Goal: Task Accomplishment & Management: Manage account settings

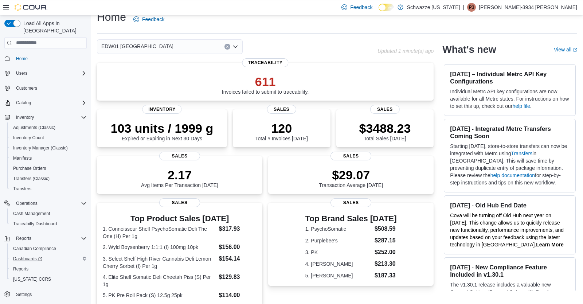
scroll to position [12, 0]
click at [42, 211] on span "Cash Management" at bounding box center [31, 214] width 37 height 6
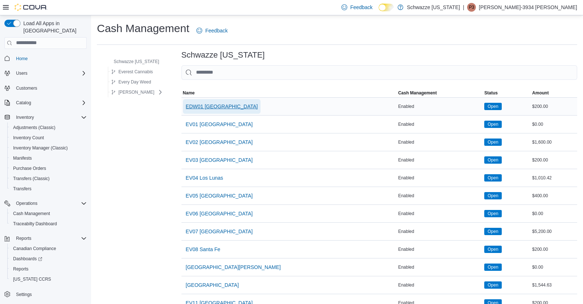
click at [216, 105] on span "EDW01 [GEOGRAPHIC_DATA]" at bounding box center [222, 106] width 72 height 7
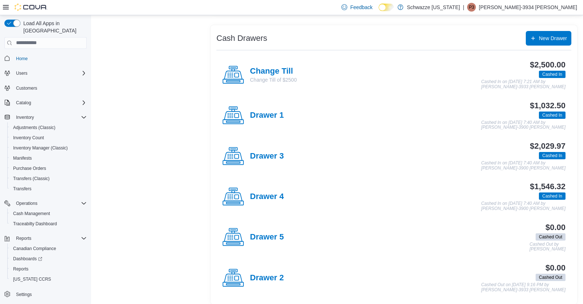
scroll to position [137, 0]
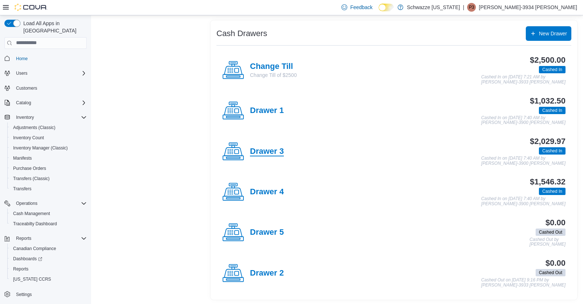
click at [265, 148] on h4 "Drawer 3" at bounding box center [267, 151] width 34 height 9
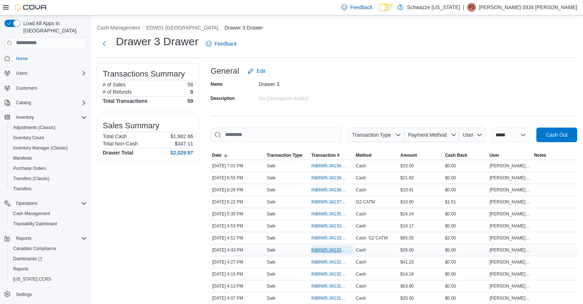
click at [337, 251] on span "INB6W5-3413336" at bounding box center [328, 250] width 34 height 6
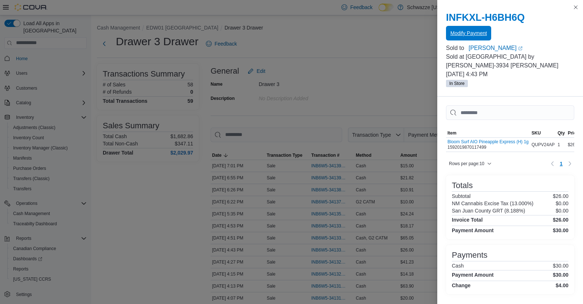
click at [461, 38] on span "Modify Payment" at bounding box center [469, 33] width 36 height 15
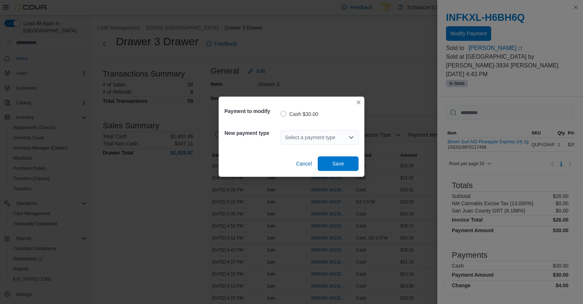
click at [328, 140] on div "Select a payment type" at bounding box center [320, 137] width 78 height 15
click at [316, 160] on span "G2 CATM" at bounding box center [324, 160] width 61 height 7
click at [336, 160] on span "Save" at bounding box center [338, 163] width 32 height 15
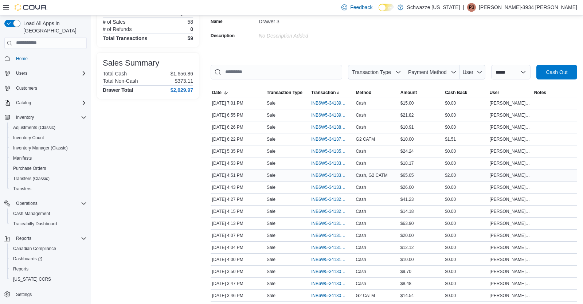
scroll to position [69, 0]
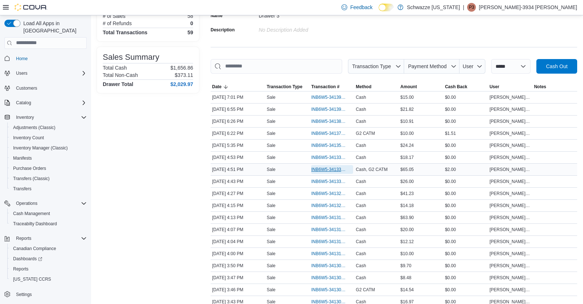
click at [335, 170] on span "INB6W5-3413380" at bounding box center [328, 170] width 34 height 6
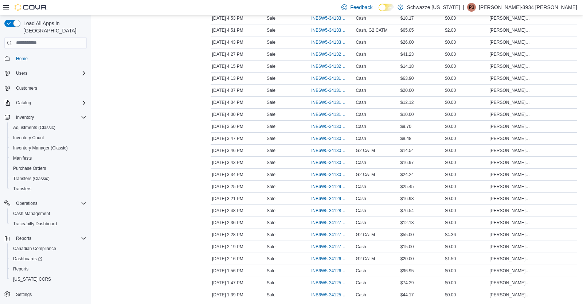
scroll to position [207, 0]
click at [324, 150] on span "INB6W5-3413061" at bounding box center [328, 151] width 34 height 6
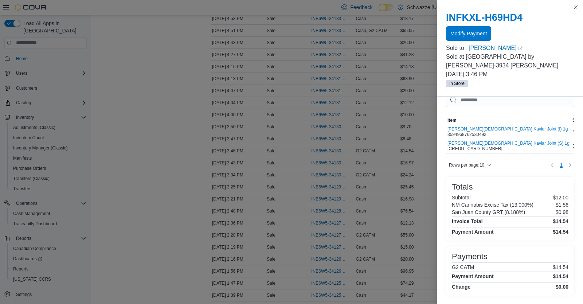
scroll to position [12, 0]
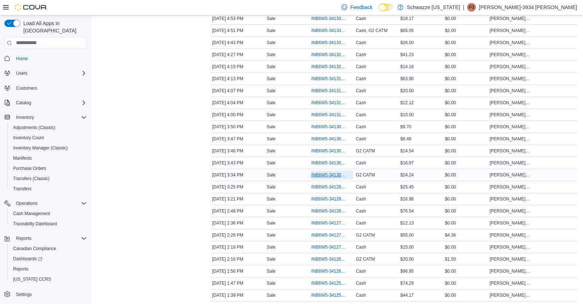
click at [318, 175] on span "INB6W5-3413017" at bounding box center [328, 175] width 34 height 6
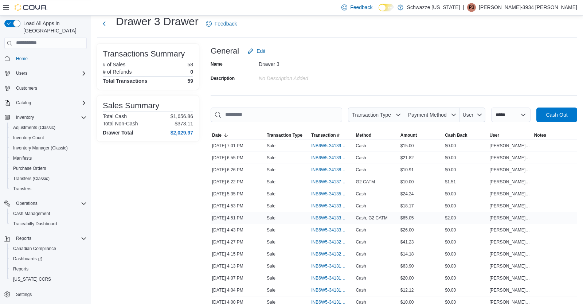
scroll to position [21, 0]
click at [322, 218] on span "INB6W5-3413380" at bounding box center [328, 217] width 34 height 6
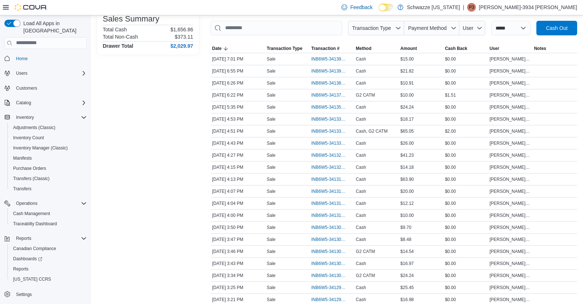
scroll to position [106, 0]
click at [324, 252] on span "INB6W5-3413061" at bounding box center [328, 252] width 34 height 6
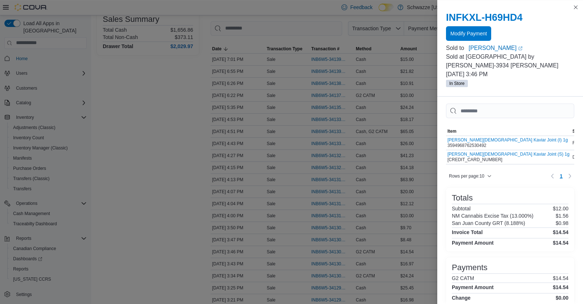
scroll to position [1, 0]
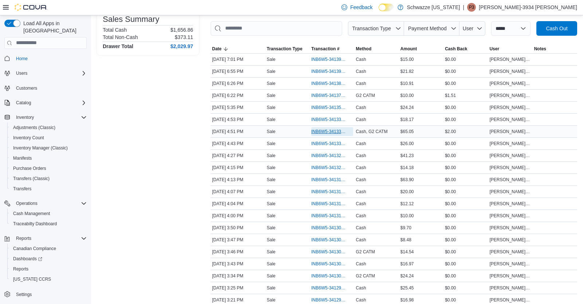
click at [334, 131] on span "INB6W5-3413380" at bounding box center [328, 132] width 34 height 6
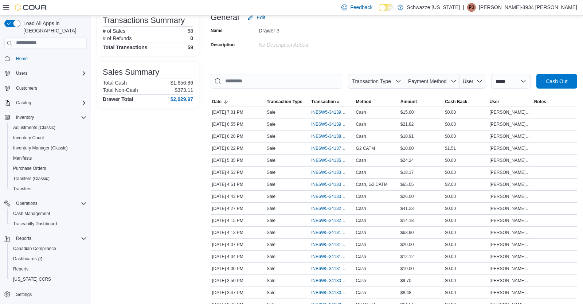
scroll to position [0, 0]
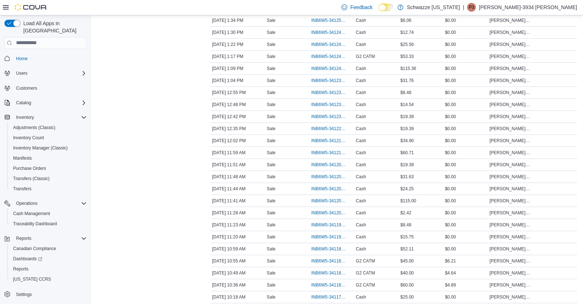
scroll to position [495, 0]
click at [321, 197] on span "INB6W5-3412038" at bounding box center [328, 200] width 34 height 6
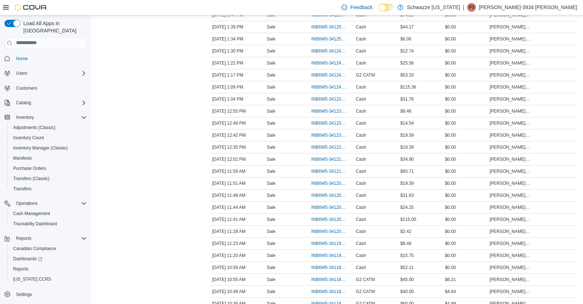
scroll to position [476, 0]
click at [327, 86] on span "INB6W5-3412406" at bounding box center [328, 87] width 34 height 6
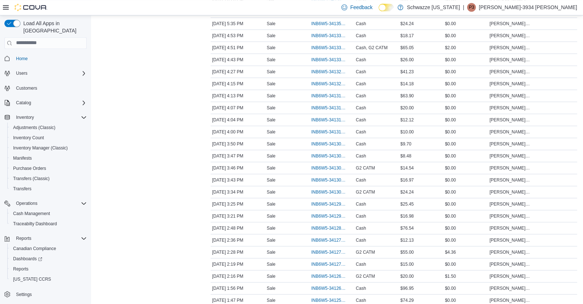
scroll to position [0, 0]
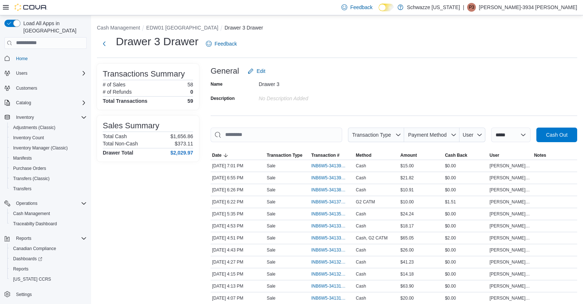
click at [335, 164] on span "INB6W5-3413993" at bounding box center [328, 166] width 34 height 6
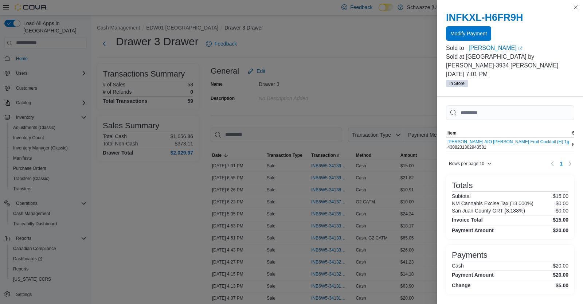
scroll to position [5, 0]
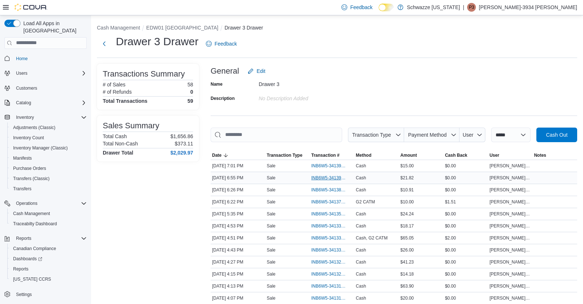
drag, startPoint x: 373, startPoint y: 234, endPoint x: 331, endPoint y: 177, distance: 71.2
click at [331, 177] on span "INB6W5-3413970" at bounding box center [328, 178] width 34 height 6
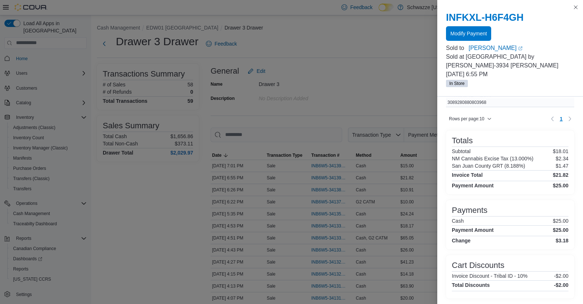
scroll to position [120, 0]
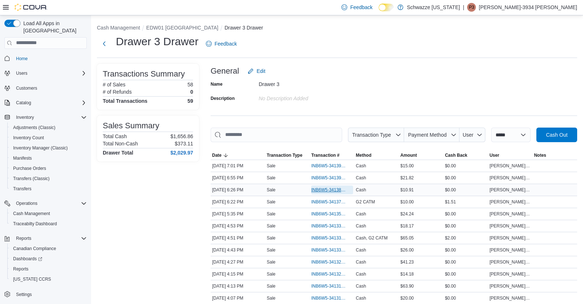
click at [331, 188] on span "INB6W5-3413815" at bounding box center [328, 190] width 34 height 6
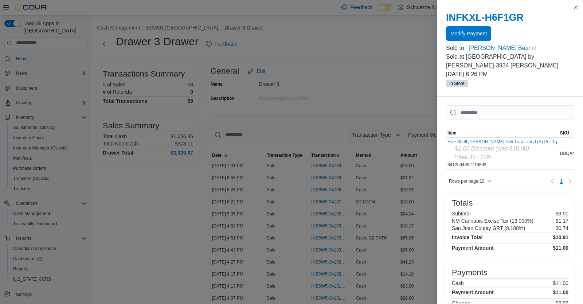
scroll to position [22, 0]
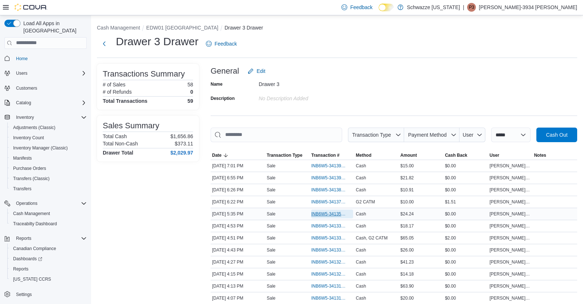
click at [330, 213] on span "INB6W5-3413599" at bounding box center [328, 214] width 34 height 6
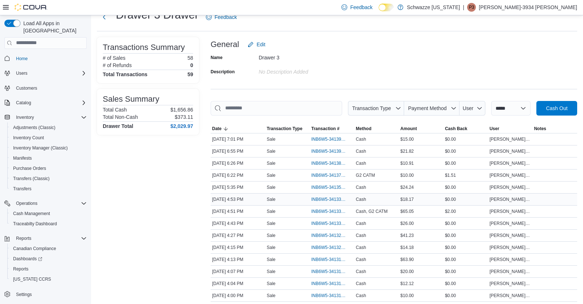
scroll to position [27, 0]
click at [328, 258] on span "INB6W5-3413183" at bounding box center [328, 259] width 34 height 6
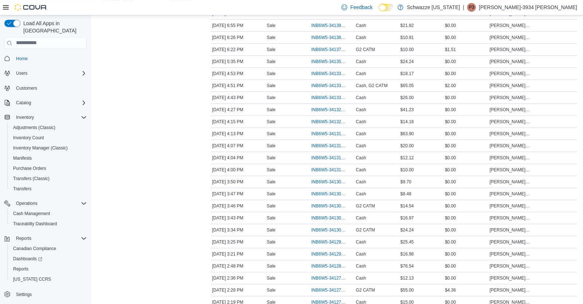
scroll to position [153, 0]
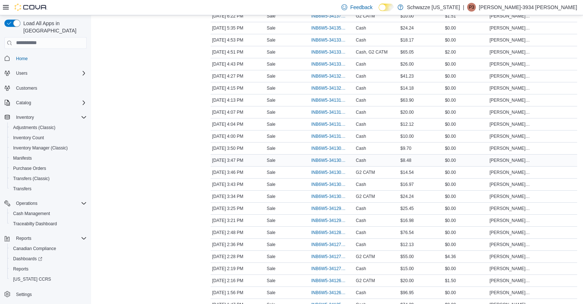
scroll to position [186, 0]
click at [538, 8] on p "[PERSON_NAME]-3934 [PERSON_NAME]" at bounding box center [528, 7] width 98 height 9
click at [528, 72] on span "Sign Out" at bounding box center [531, 70] width 20 height 7
